Goal: Task Accomplishment & Management: Manage account settings

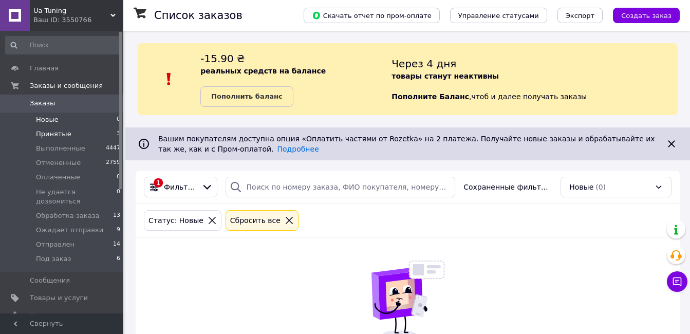
click at [108, 137] on li "Принятые 3" at bounding box center [63, 134] width 126 height 14
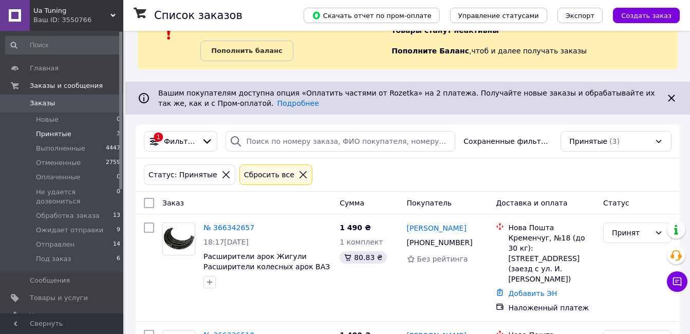
scroll to position [103, 0]
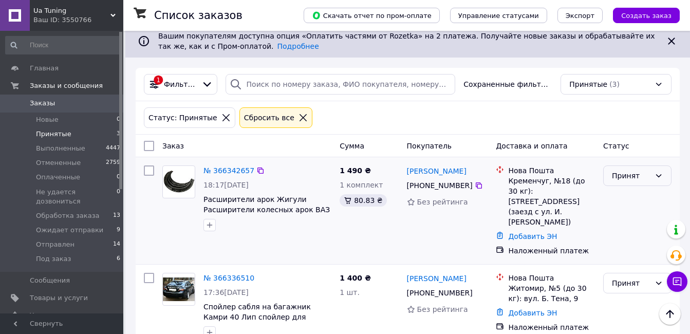
click at [616, 179] on div "Принят" at bounding box center [631, 175] width 39 height 11
click at [618, 231] on li "Ожидает отправки" at bounding box center [637, 226] width 67 height 29
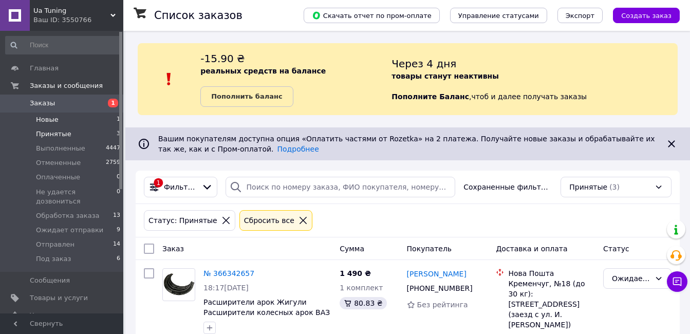
click at [96, 119] on li "Новые 1" at bounding box center [63, 120] width 126 height 14
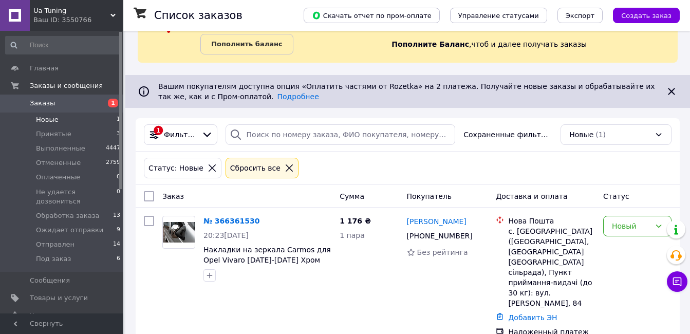
scroll to position [54, 0]
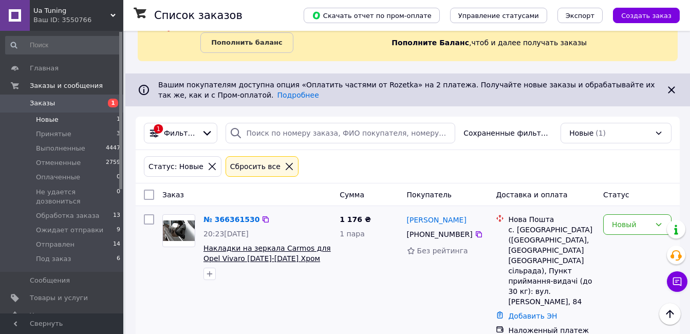
click at [269, 260] on span "Накладки на зеркала Carmos для Opel Vivaro [DATE]-[DATE] Хром зеркал Опель Вива…" at bounding box center [267, 263] width 127 height 39
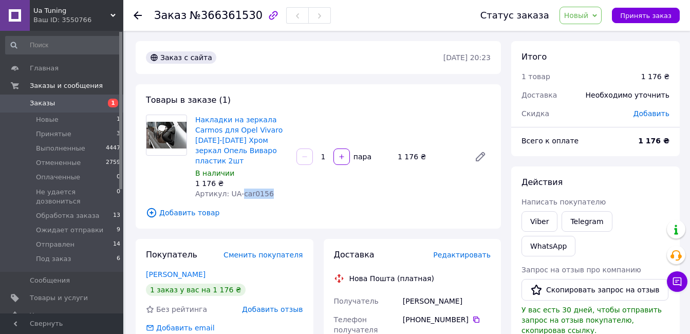
drag, startPoint x: 268, startPoint y: 181, endPoint x: 240, endPoint y: 186, distance: 29.1
click at [240, 189] on div "Артикул: UA-car0156" at bounding box center [241, 194] width 93 height 10
copy span "car0156"
click at [101, 209] on li "Обработка заказа 13" at bounding box center [63, 216] width 126 height 14
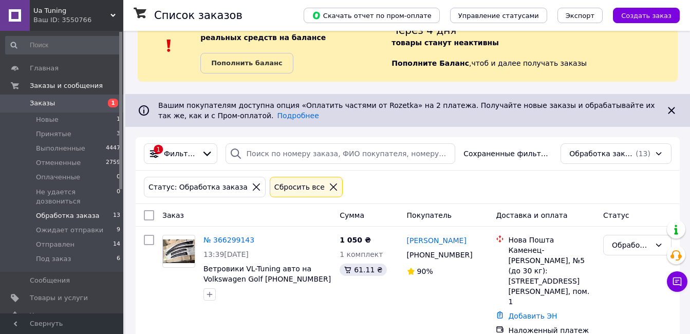
scroll to position [51, 0]
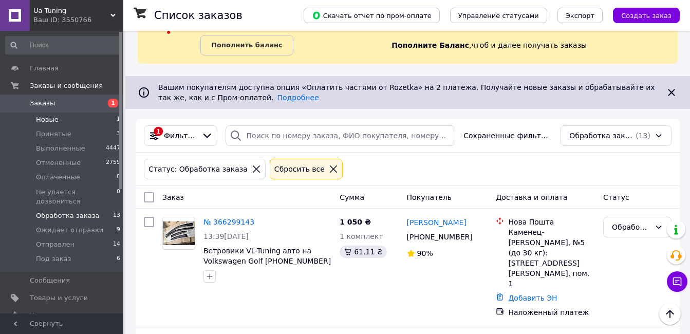
click at [108, 118] on li "Новые 1" at bounding box center [63, 120] width 126 height 14
